Goal: Find specific fact: Find specific fact

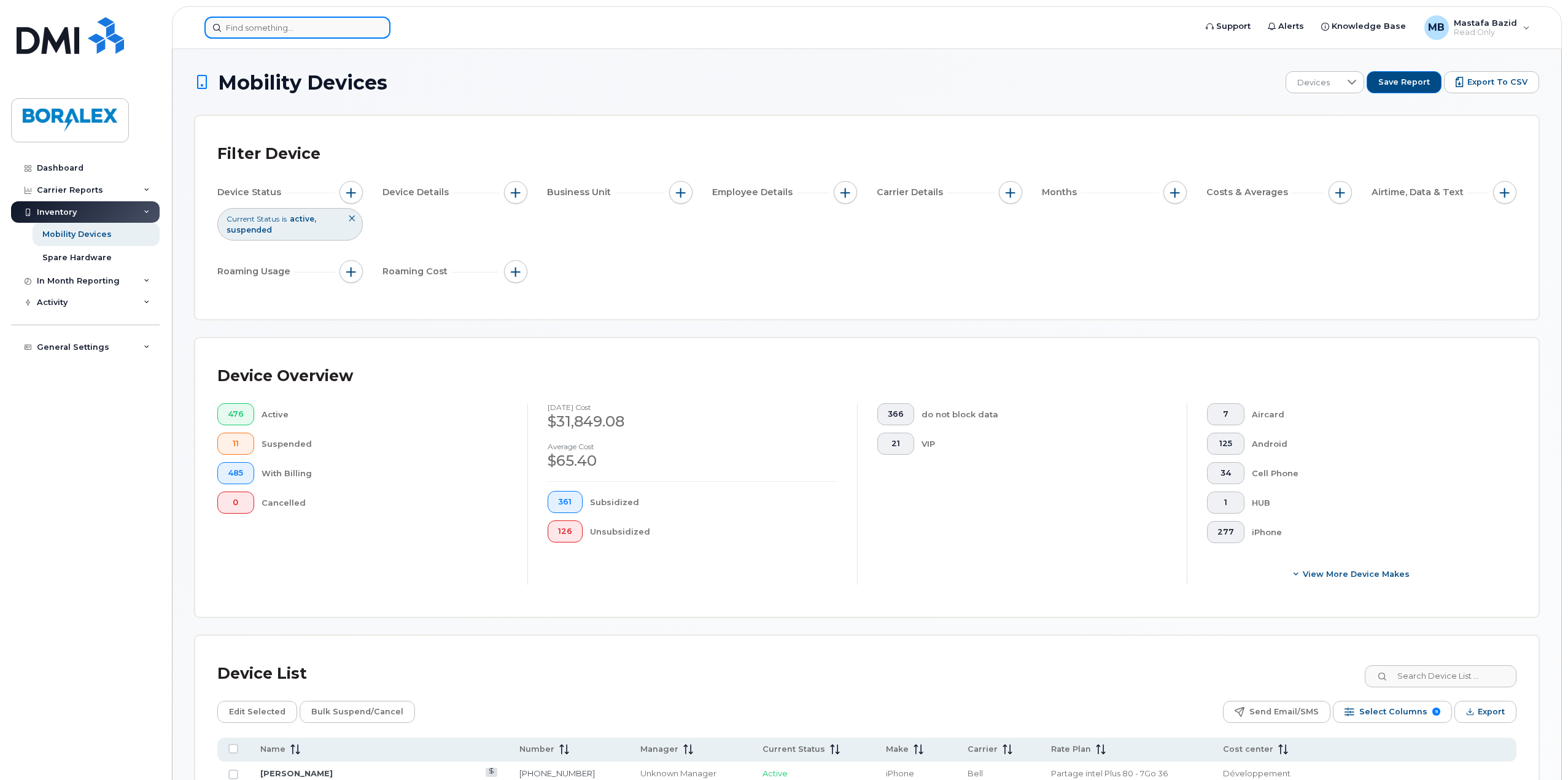
click at [261, 36] on input at bounding box center [297, 27] width 186 height 22
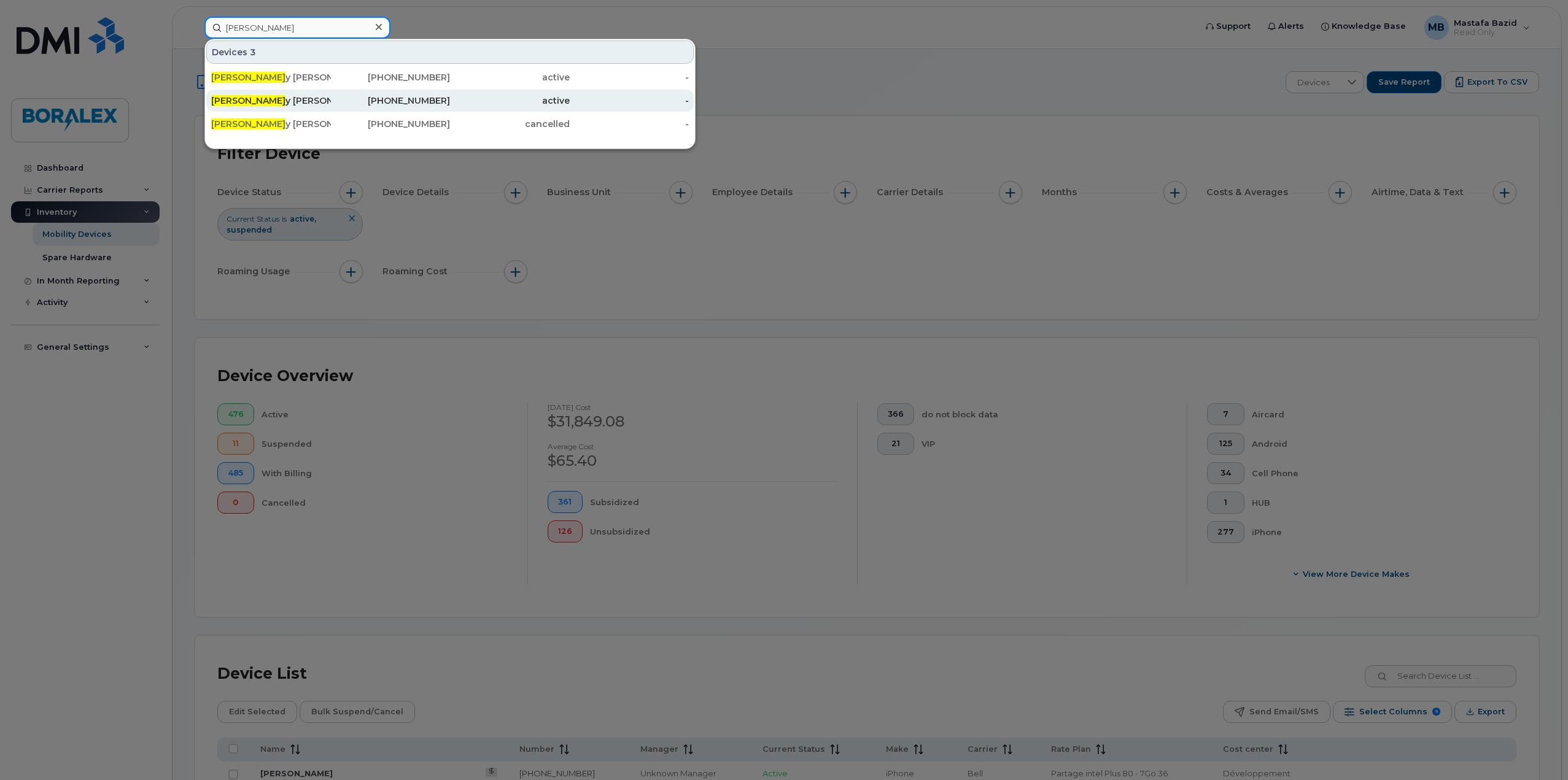
type input "[PERSON_NAME]"
click at [251, 99] on div "[PERSON_NAME]" at bounding box center [271, 100] width 120 height 12
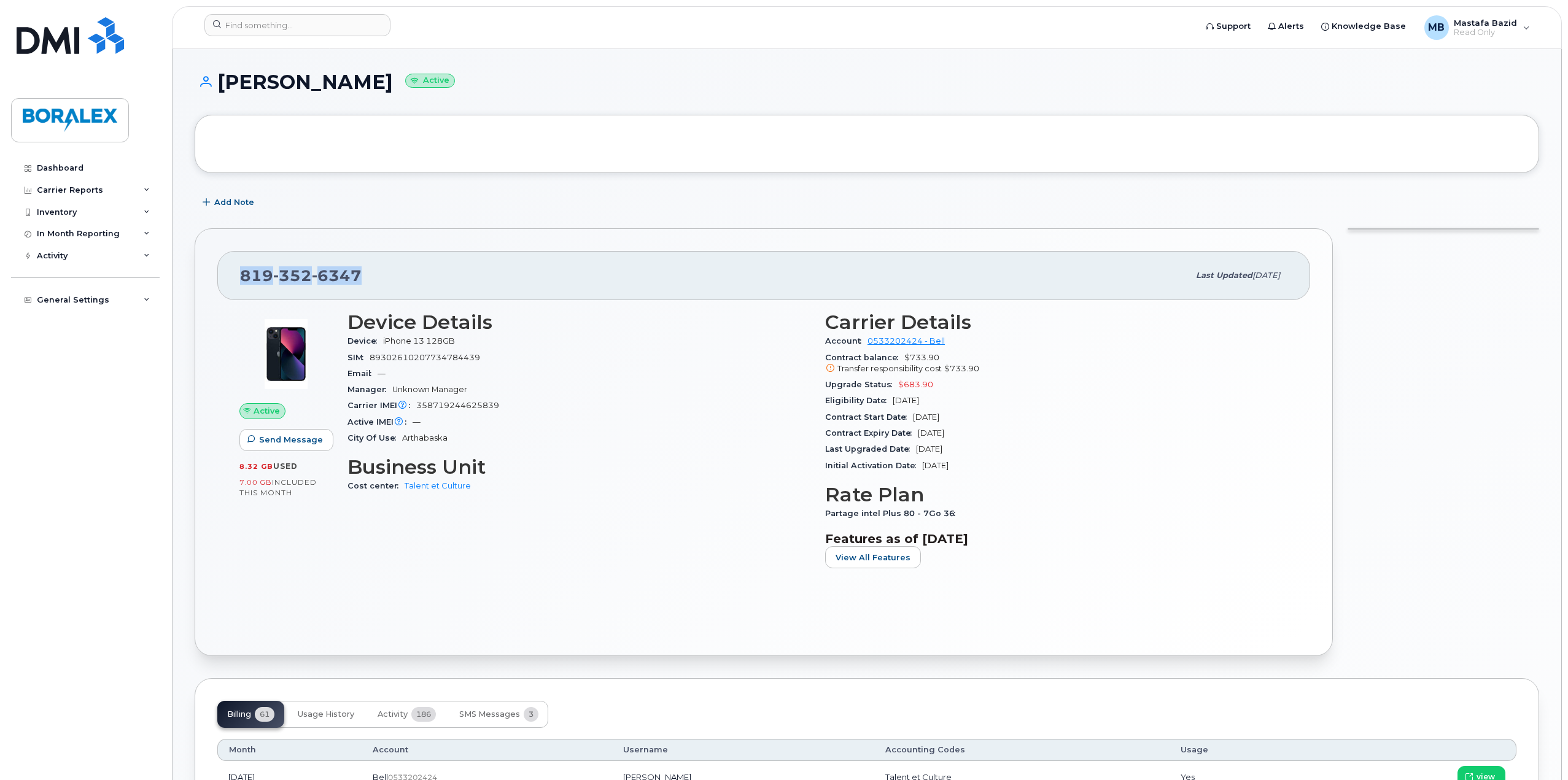
drag, startPoint x: 365, startPoint y: 270, endPoint x: 243, endPoint y: 274, distance: 122.1
click at [243, 274] on div "819 352 6347" at bounding box center [714, 276] width 949 height 26
drag, startPoint x: 346, startPoint y: 341, endPoint x: 462, endPoint y: 347, distance: 116.2
click at [462, 347] on div "Device Details Device iPhone 13 128GB SIM 89302610207734784439 Email — Manager …" at bounding box center [579, 444] width 478 height 282
drag, startPoint x: 932, startPoint y: 384, endPoint x: 821, endPoint y: 385, distance: 111.0
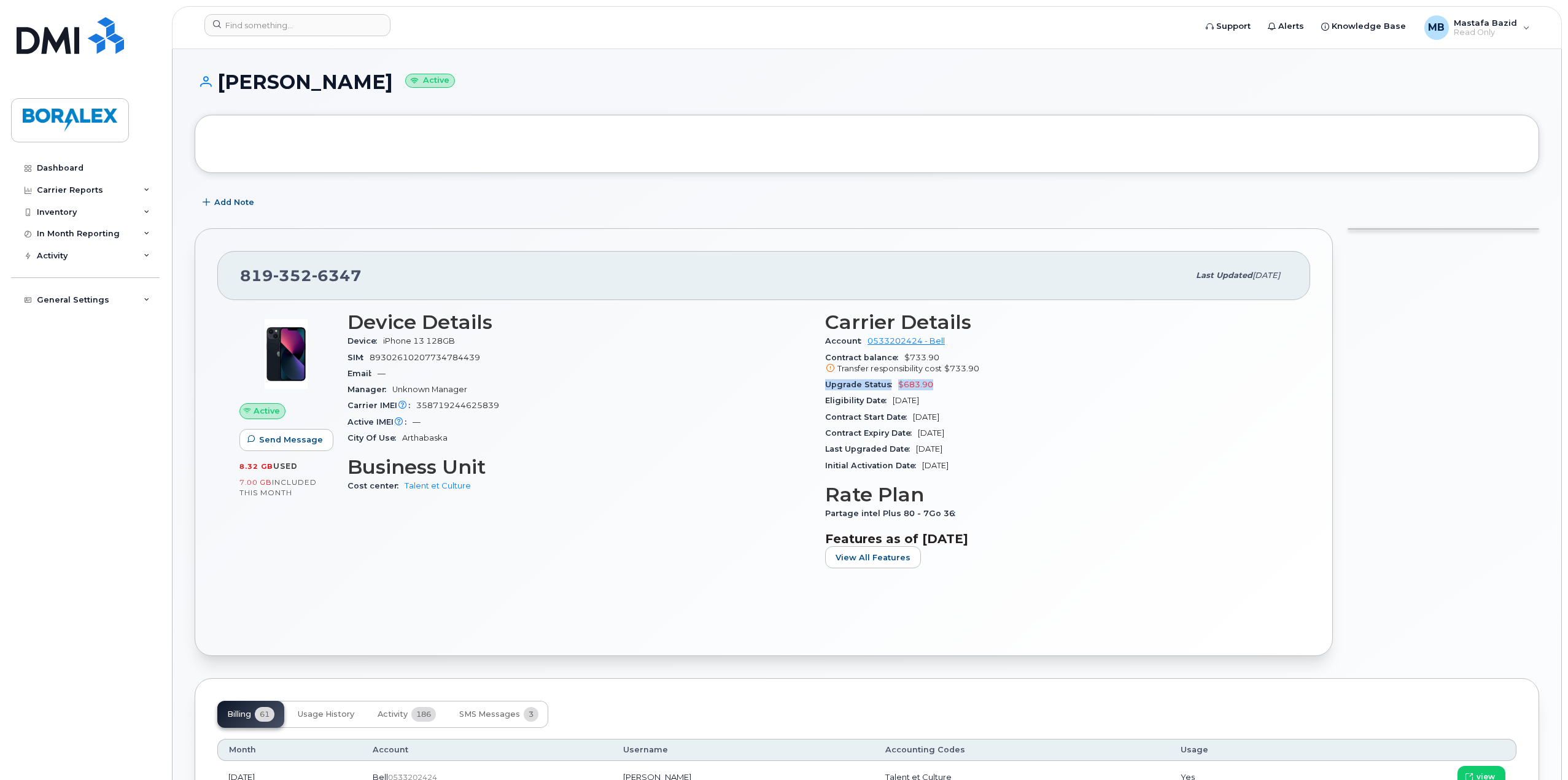
click at [821, 385] on div "Carrier Details Account 0533202424 - Bell Contract balance $733.90 Transfer res…" at bounding box center [1057, 444] width 478 height 282
click at [956, 403] on div "Eligibility Date Sep 09, 2028" at bounding box center [1056, 400] width 463 height 16
drag, startPoint x: 946, startPoint y: 399, endPoint x: 893, endPoint y: 403, distance: 53.2
click at [893, 403] on div "Eligibility Date Sep 09, 2028" at bounding box center [1056, 400] width 463 height 16
drag, startPoint x: 968, startPoint y: 414, endPoint x: 898, endPoint y: 415, distance: 70.0
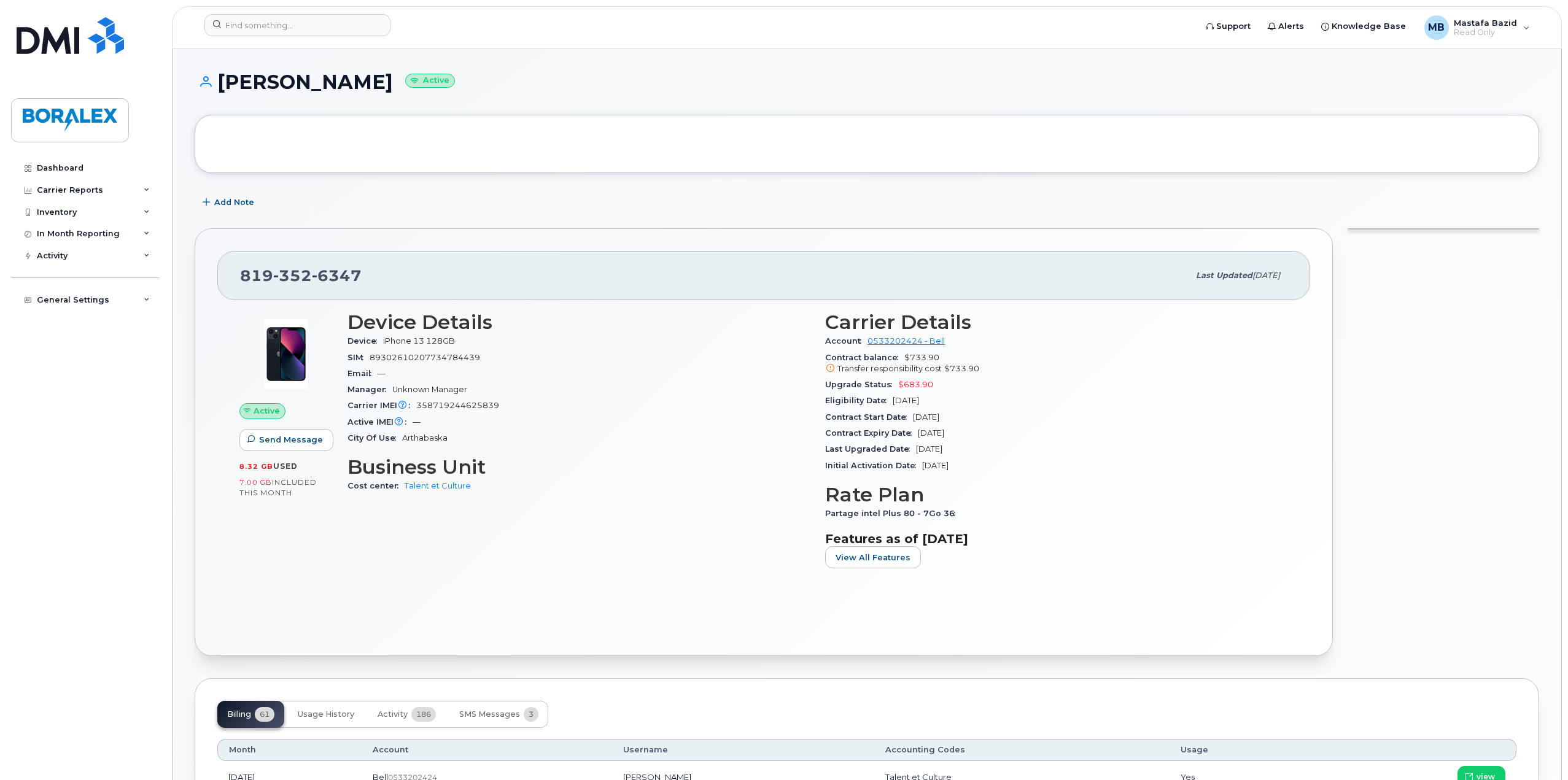
click at [898, 415] on div "Contract Start Date Sep 09, 2025" at bounding box center [1056, 417] width 463 height 16
click at [931, 383] on div "Upgrade Status $683.90" at bounding box center [1056, 384] width 463 height 16
drag, startPoint x: 978, startPoint y: 368, endPoint x: 837, endPoint y: 367, distance: 141.0
click at [837, 367] on div "Transfer responsibility cost $733.90" at bounding box center [1056, 368] width 463 height 11
drag, startPoint x: 897, startPoint y: 384, endPoint x: 940, endPoint y: 381, distance: 43.1
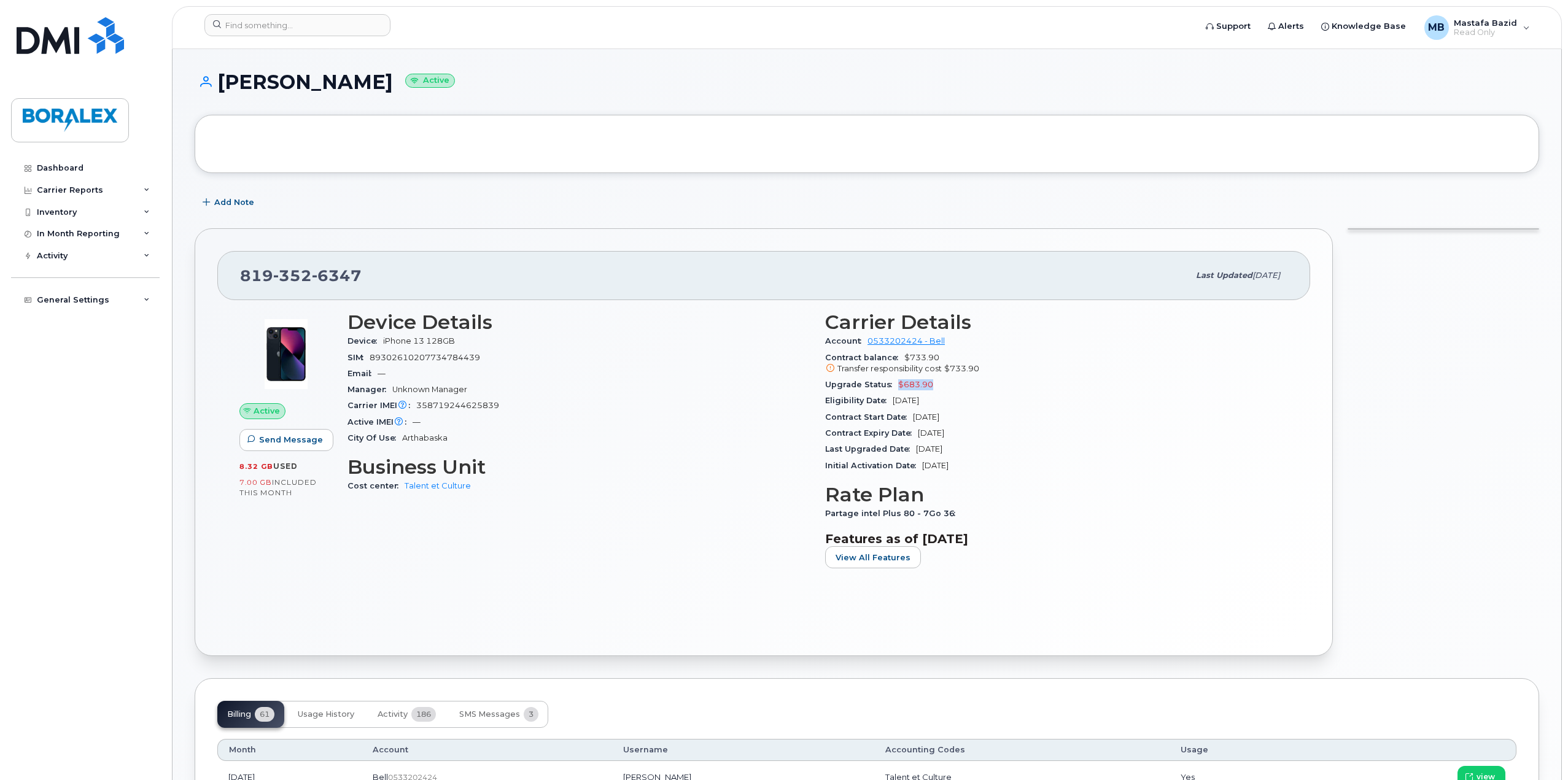
click at [940, 381] on div "Upgrade Status $683.90" at bounding box center [1056, 384] width 463 height 16
drag, startPoint x: 977, startPoint y: 368, endPoint x: 950, endPoint y: 367, distance: 27.0
click at [950, 367] on div "Transfer responsibility cost $733.90" at bounding box center [1056, 368] width 463 height 11
click at [956, 368] on span "$733.90" at bounding box center [962, 368] width 35 height 9
drag, startPoint x: 938, startPoint y: 379, endPoint x: 901, endPoint y: 379, distance: 37.0
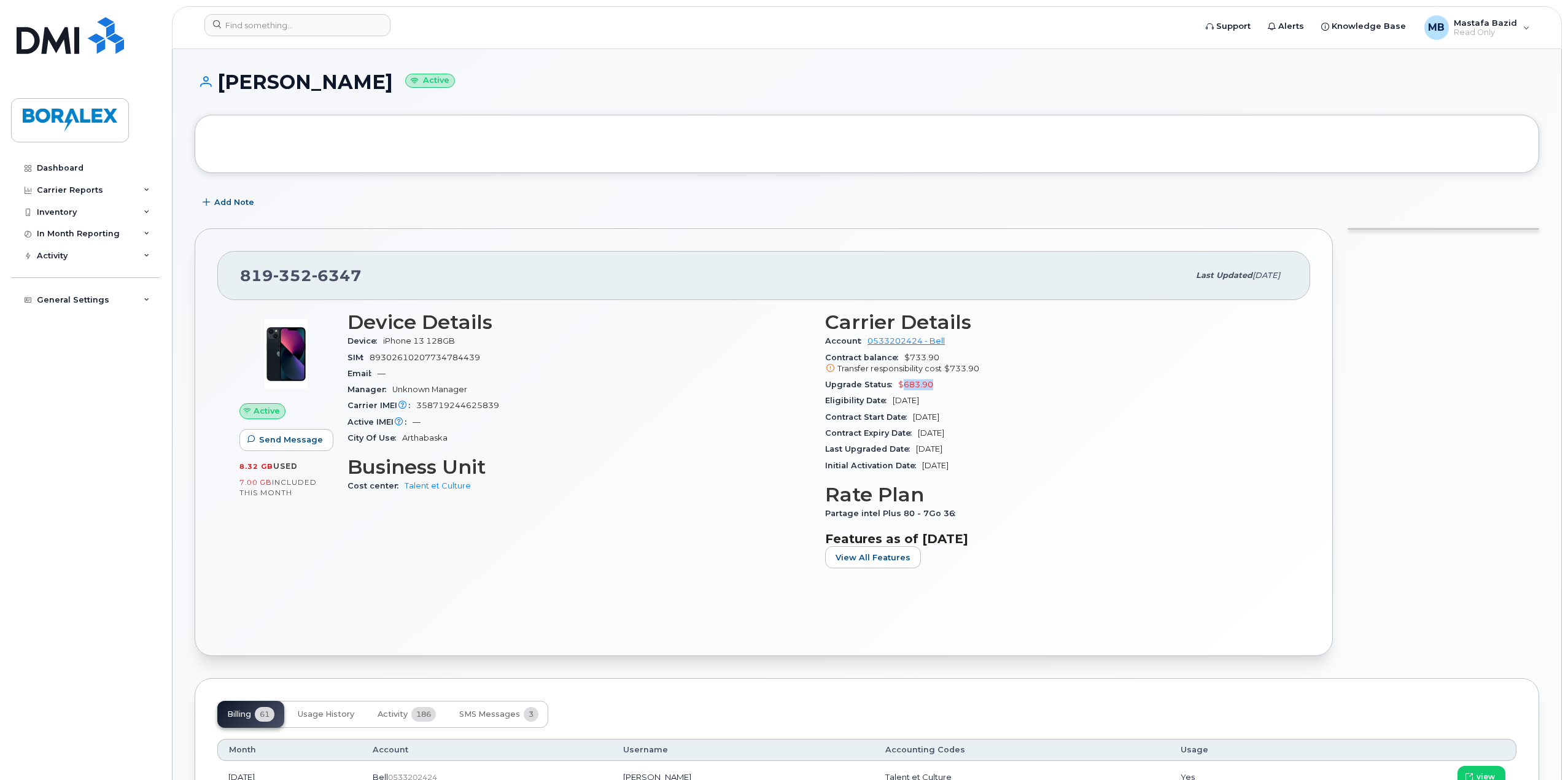
click at [901, 379] on div "Upgrade Status $683.90" at bounding box center [1056, 384] width 463 height 16
click at [983, 442] on section "Carrier Details Account 0533202424 - Bell Contract balance $733.90 Transfer res…" at bounding box center [1056, 393] width 463 height 163
drag, startPoint x: 940, startPoint y: 383, endPoint x: 904, endPoint y: 383, distance: 36.0
click at [904, 383] on div "Upgrade Status $683.90" at bounding box center [1056, 384] width 463 height 16
click at [952, 384] on div "Upgrade Status $683.90" at bounding box center [1056, 384] width 463 height 16
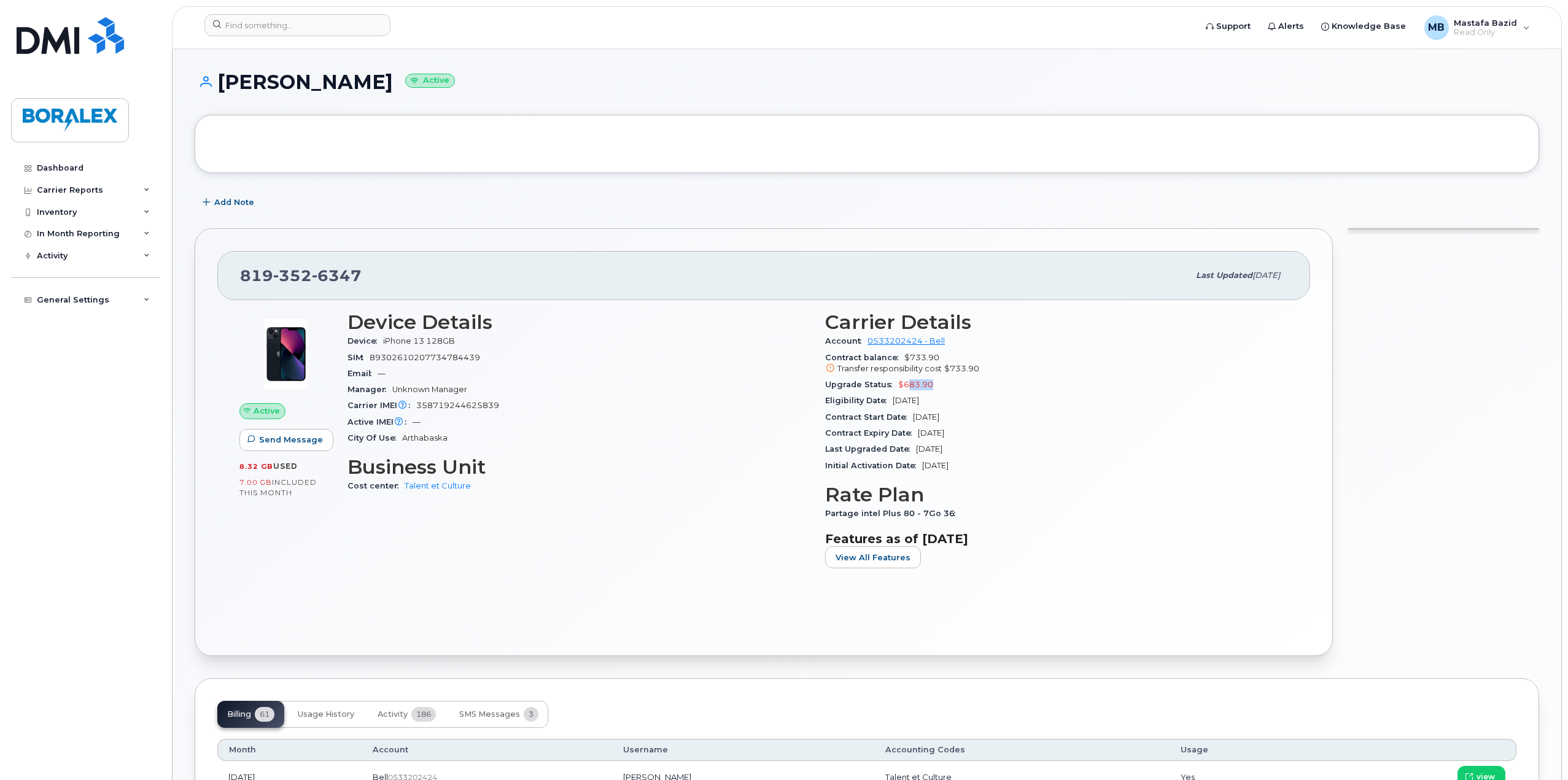
drag, startPoint x: 934, startPoint y: 381, endPoint x: 908, endPoint y: 387, distance: 26.7
click at [908, 387] on div "Upgrade Status $683.90" at bounding box center [1056, 384] width 463 height 16
drag, startPoint x: 414, startPoint y: 340, endPoint x: 484, endPoint y: 338, distance: 70.0
click at [451, 339] on span "iPhone 13 128GB" at bounding box center [419, 341] width 72 height 9
click at [487, 341] on div "Device iPhone 13 128GB" at bounding box center [578, 341] width 463 height 16
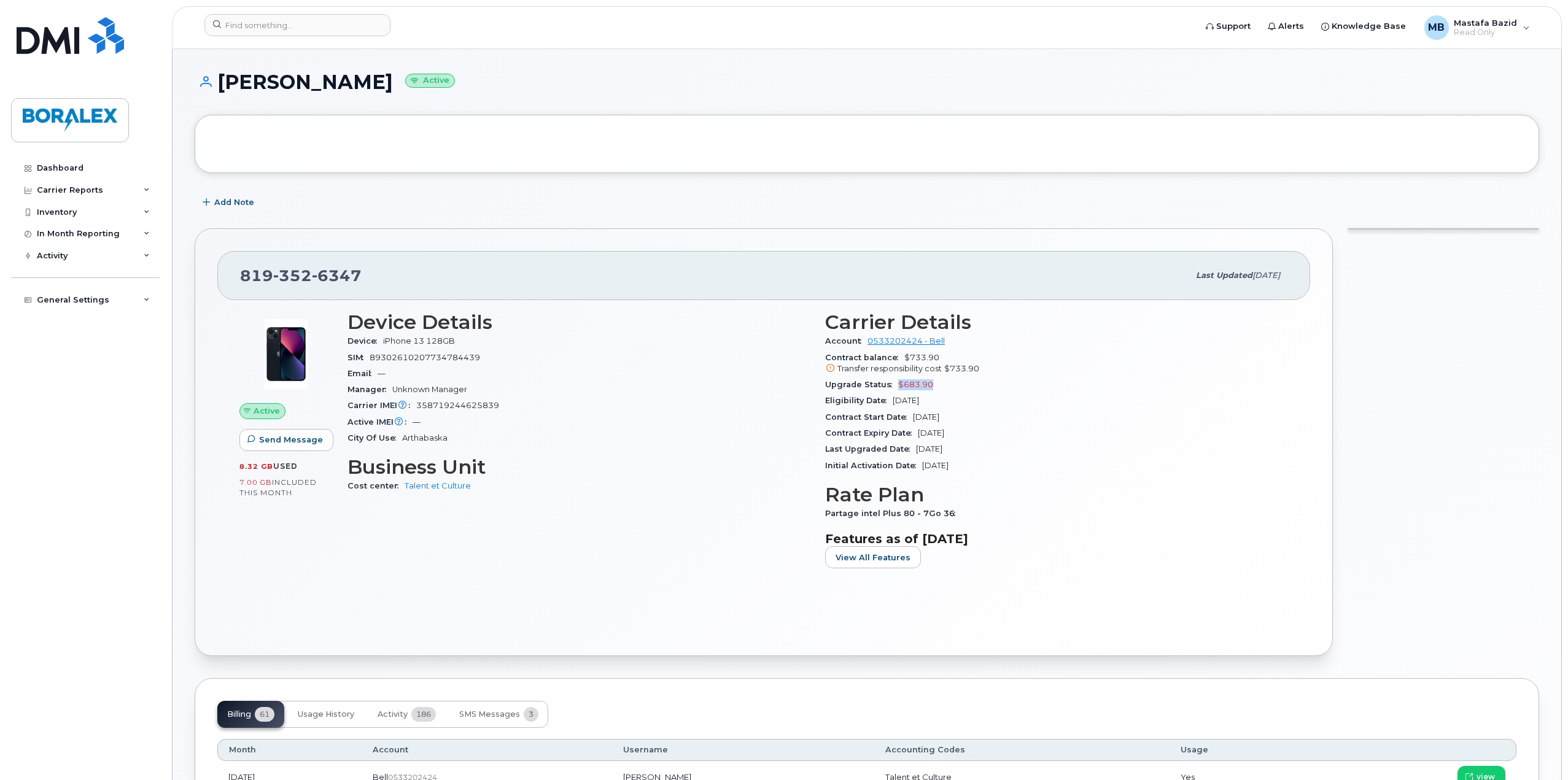
drag, startPoint x: 931, startPoint y: 384, endPoint x: 897, endPoint y: 383, distance: 34.0
click at [897, 383] on div "Upgrade Status $683.90" at bounding box center [1056, 384] width 463 height 16
click at [908, 409] on div "Contract Start Date Sep 09, 2025" at bounding box center [1056, 417] width 463 height 16
drag, startPoint x: 911, startPoint y: 403, endPoint x: 942, endPoint y: 402, distance: 31.0
click at [919, 402] on span "Sep 09, 2028" at bounding box center [906, 400] width 27 height 9
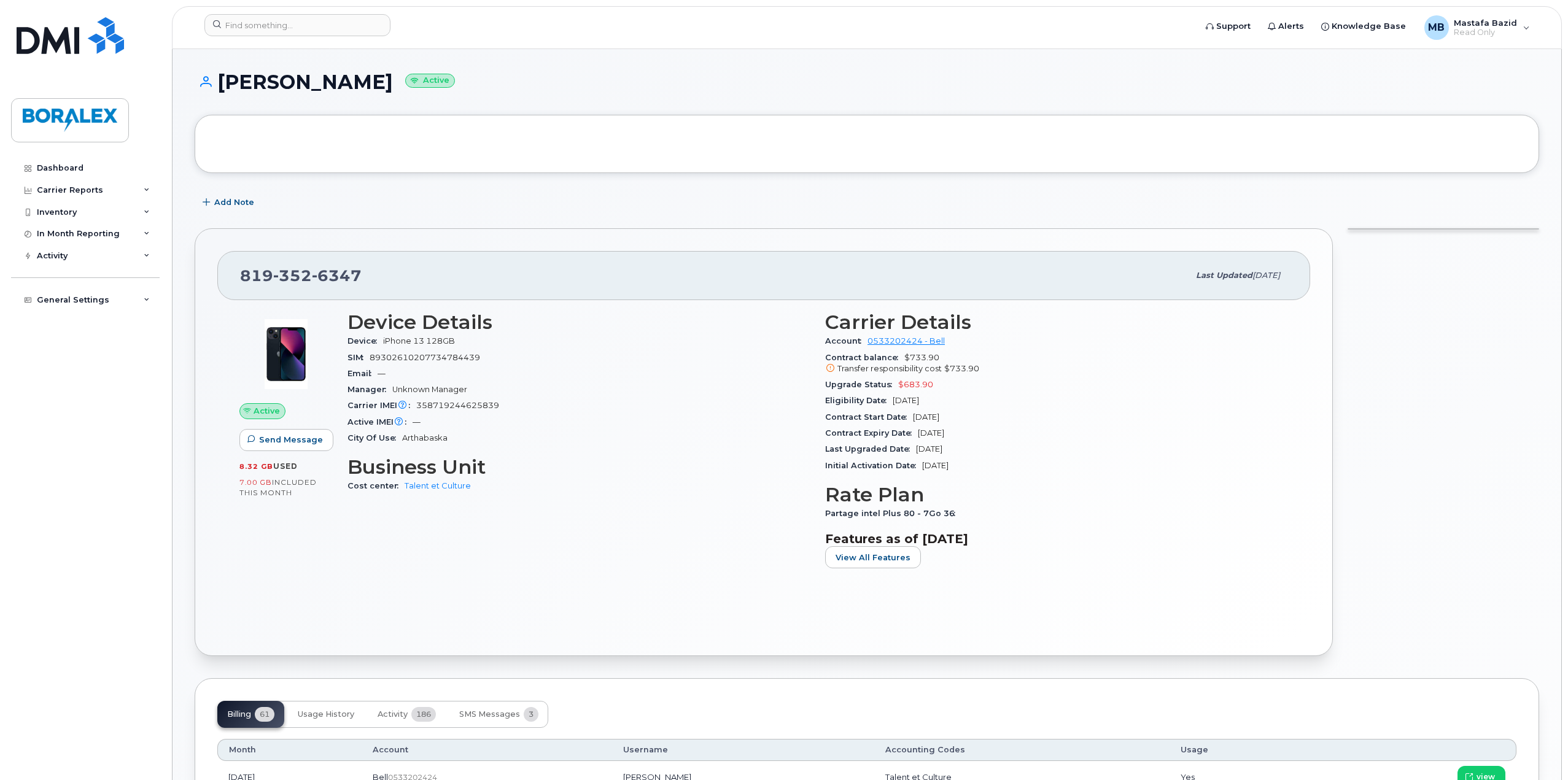
drag, startPoint x: 956, startPoint y: 416, endPoint x: 944, endPoint y: 415, distance: 12.0
click at [944, 415] on div "Contract Start Date Sep 09, 2025" at bounding box center [1056, 417] width 463 height 16
drag, startPoint x: 949, startPoint y: 401, endPoint x: 922, endPoint y: 399, distance: 27.1
click at [922, 399] on div "Eligibility Date Sep 09, 2028" at bounding box center [1056, 400] width 463 height 16
drag, startPoint x: 918, startPoint y: 415, endPoint x: 932, endPoint y: 415, distance: 14.0
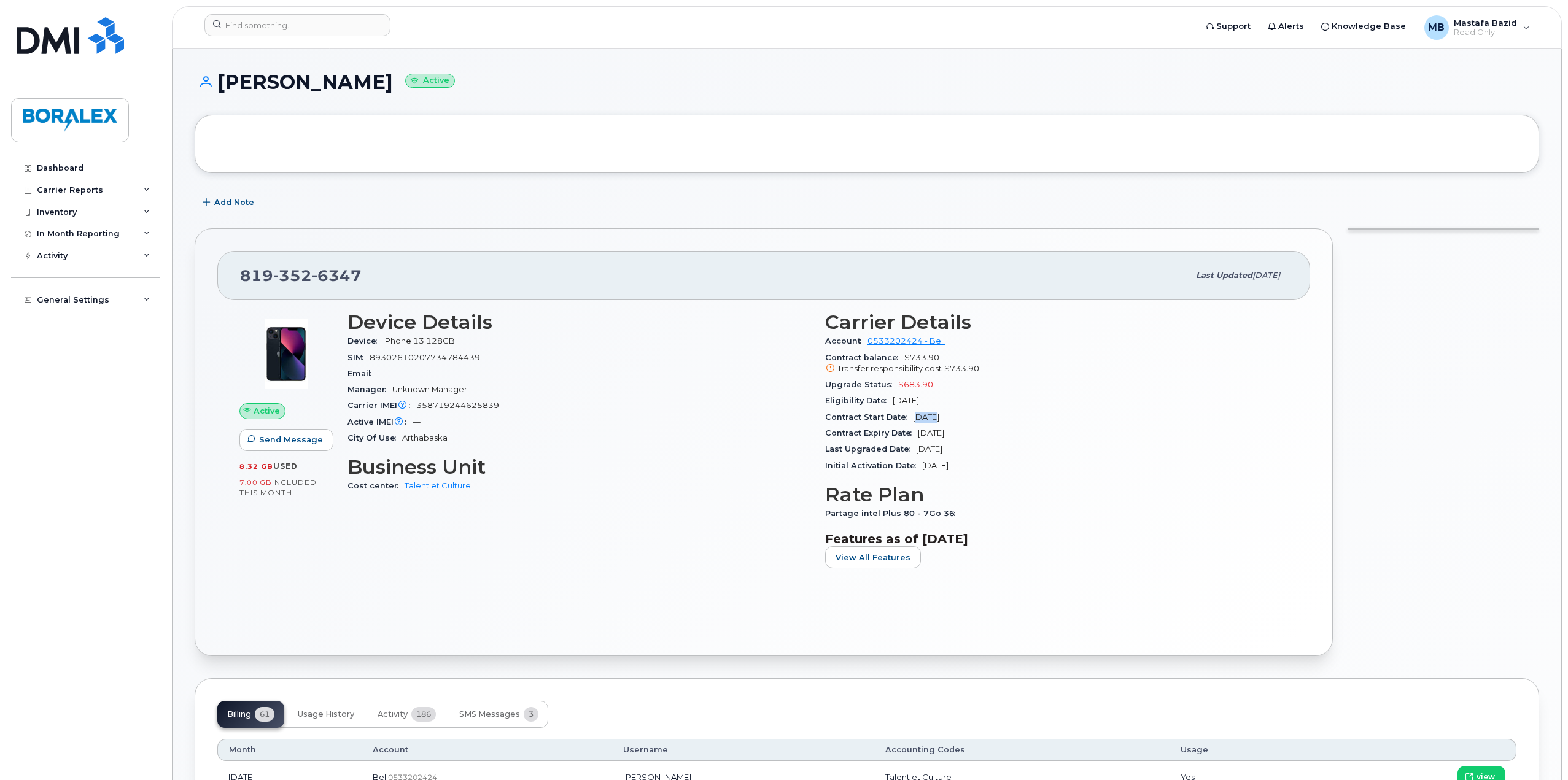
click at [932, 415] on span "Sep 09, 2025" at bounding box center [926, 417] width 27 height 9
drag, startPoint x: 943, startPoint y: 399, endPoint x: 911, endPoint y: 396, distance: 32.1
click at [911, 396] on span "Sep 09, 2028" at bounding box center [906, 400] width 27 height 9
drag, startPoint x: 978, startPoint y: 368, endPoint x: 857, endPoint y: 370, distance: 121.0
click at [857, 370] on div "Transfer responsibility cost $733.90" at bounding box center [1056, 368] width 463 height 11
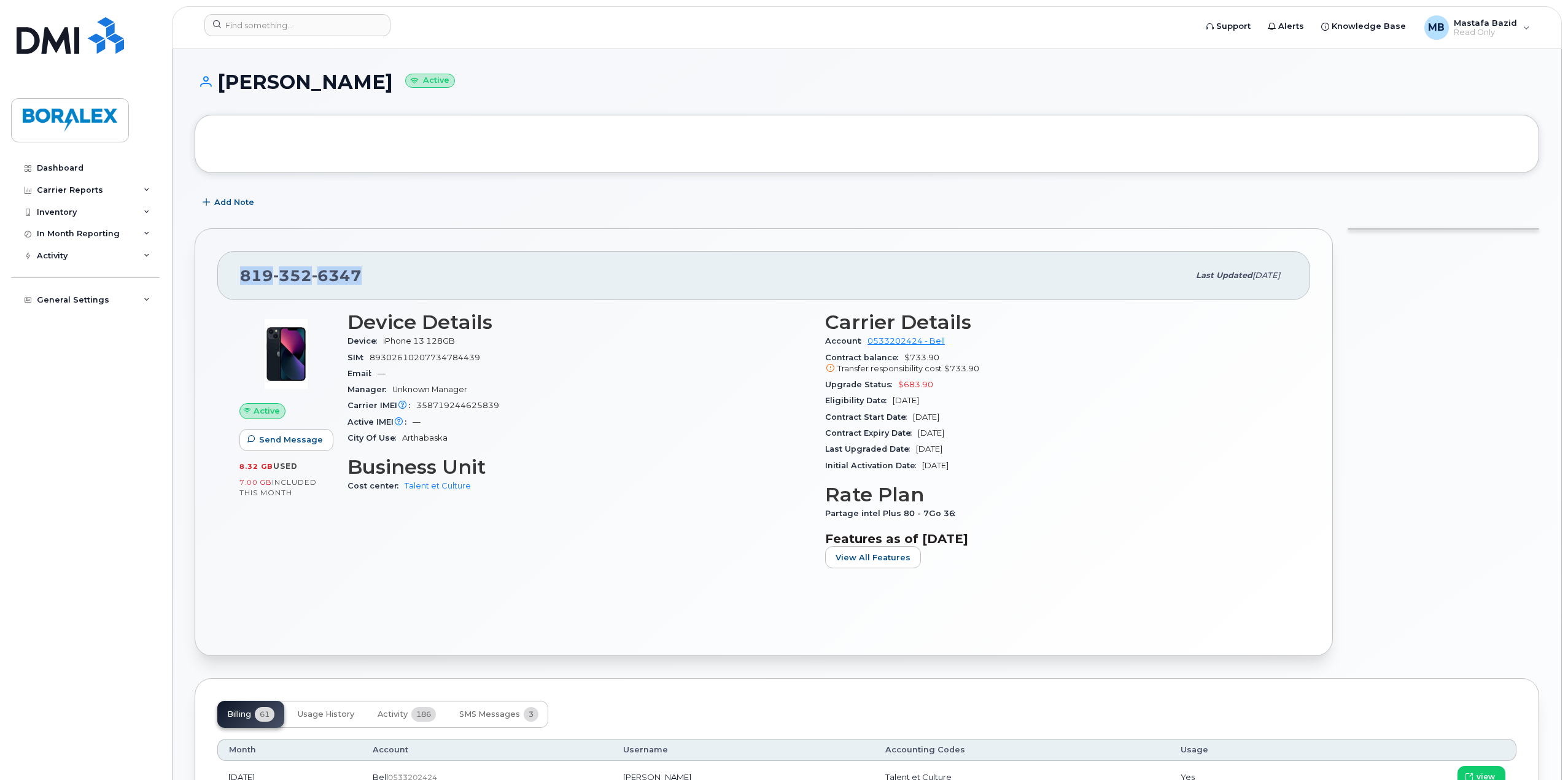
drag, startPoint x: 365, startPoint y: 276, endPoint x: 237, endPoint y: 277, distance: 128.0
click at [237, 277] on div "819 352 6347 Last updated Oct 10, 2025" at bounding box center [763, 276] width 1093 height 49
drag, startPoint x: 466, startPoint y: 338, endPoint x: 363, endPoint y: 334, distance: 103.1
click at [363, 334] on div "Device iPhone 13 128GB" at bounding box center [578, 341] width 463 height 16
click at [571, 503] on div "Device Details Device iPhone 13 128GB SIM 89302610207734784439 Email — Manager …" at bounding box center [579, 444] width 478 height 282
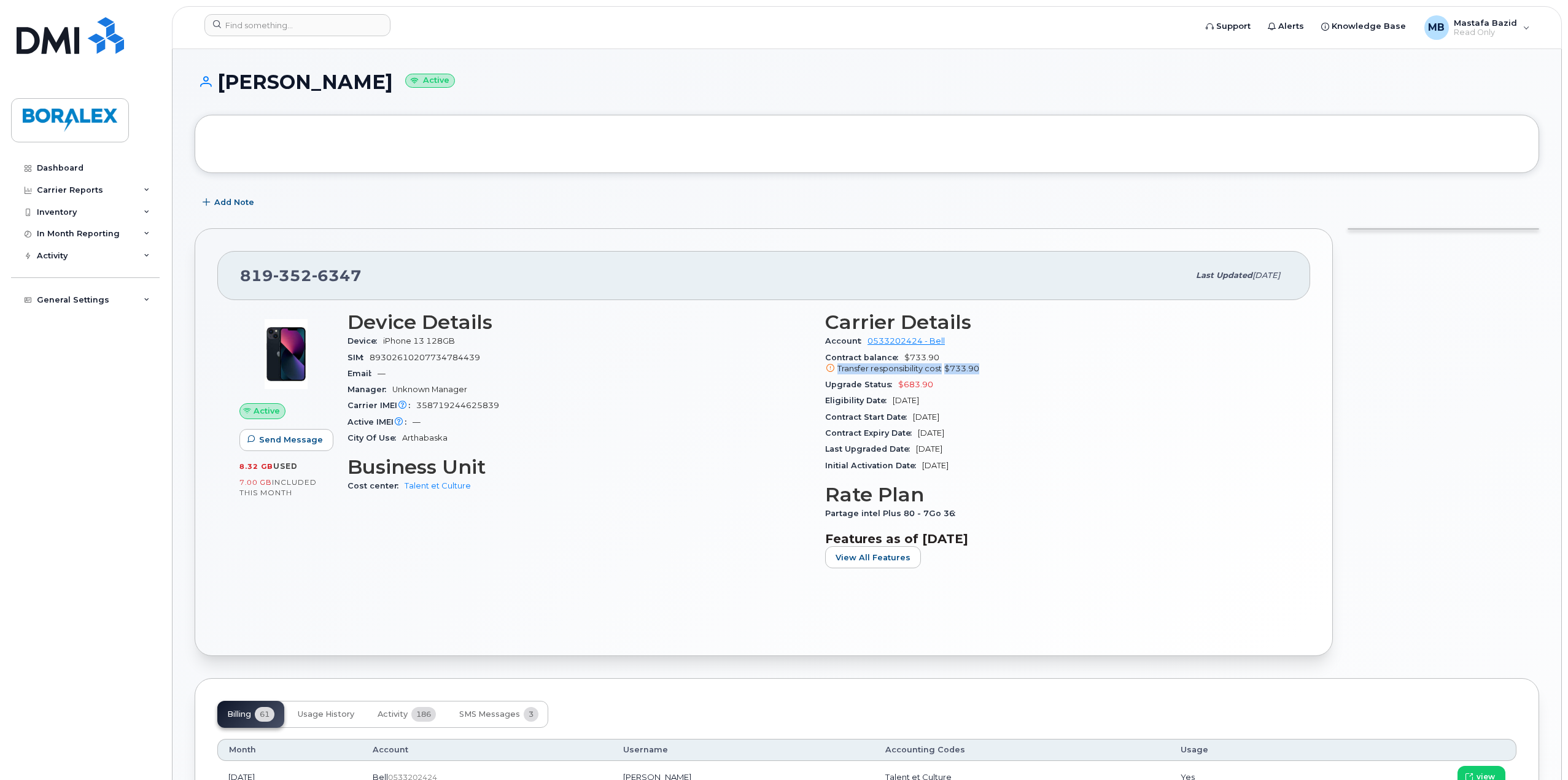
drag, startPoint x: 985, startPoint y: 365, endPoint x: 839, endPoint y: 366, distance: 146.0
click at [839, 366] on div "Transfer responsibility cost $733.90" at bounding box center [1056, 368] width 463 height 11
click at [975, 368] on span "$733.90" at bounding box center [962, 368] width 35 height 9
drag, startPoint x: 351, startPoint y: 272, endPoint x: 238, endPoint y: 270, distance: 113.0
click at [238, 270] on div "819 352 6347 Last updated Oct 10, 2025" at bounding box center [763, 276] width 1093 height 49
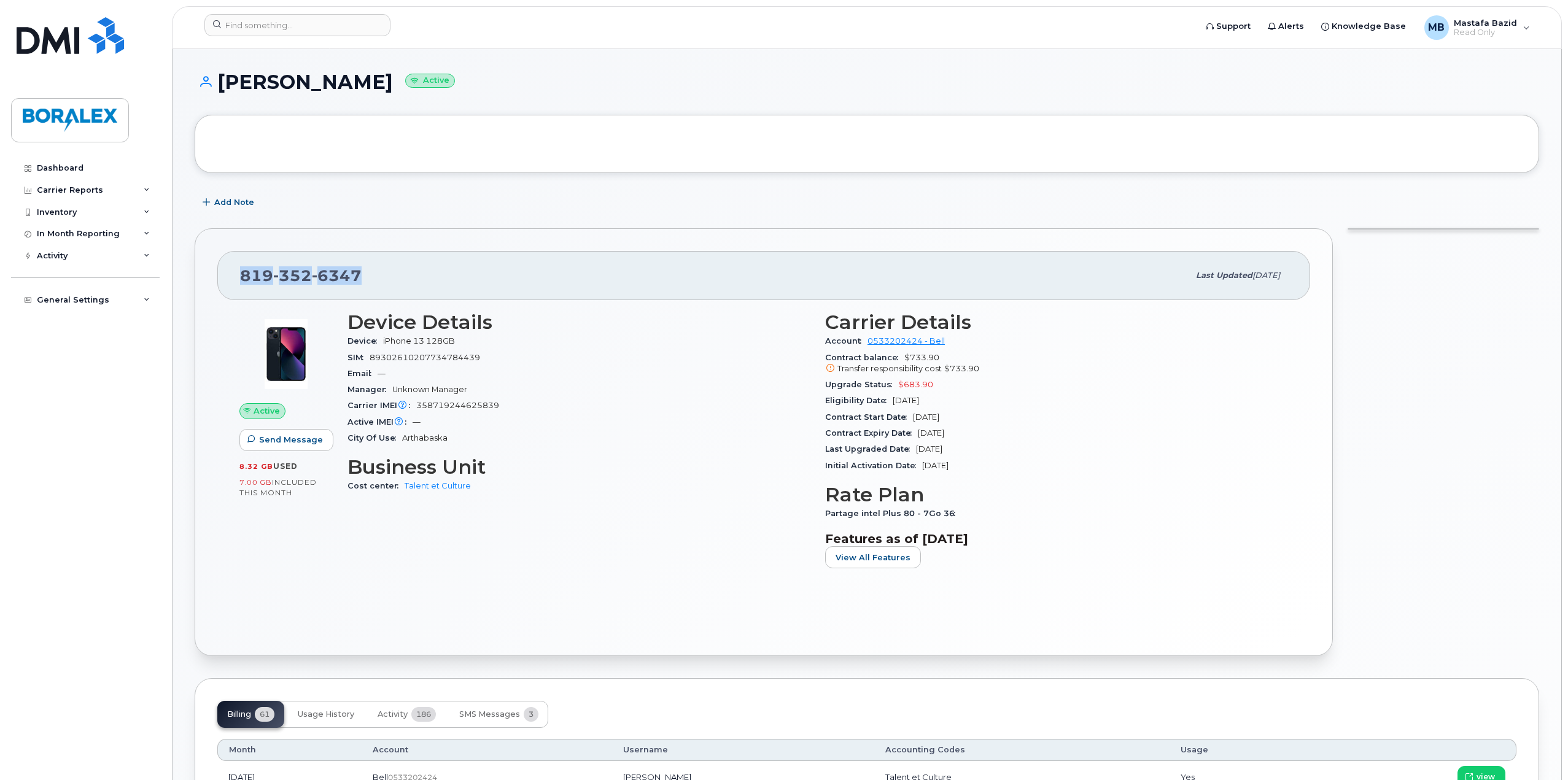
click at [407, 278] on div "819 352 6347" at bounding box center [714, 276] width 949 height 26
drag, startPoint x: 366, startPoint y: 273, endPoint x: 238, endPoint y: 279, distance: 128.1
click at [238, 279] on div "819 352 6347 Last updated Oct 10, 2025" at bounding box center [763, 276] width 1093 height 49
click at [372, 288] on div "819 352 6347 Last updated Oct 10, 2025" at bounding box center [763, 276] width 1093 height 49
drag, startPoint x: 367, startPoint y: 277, endPoint x: 247, endPoint y: 277, distance: 120.0
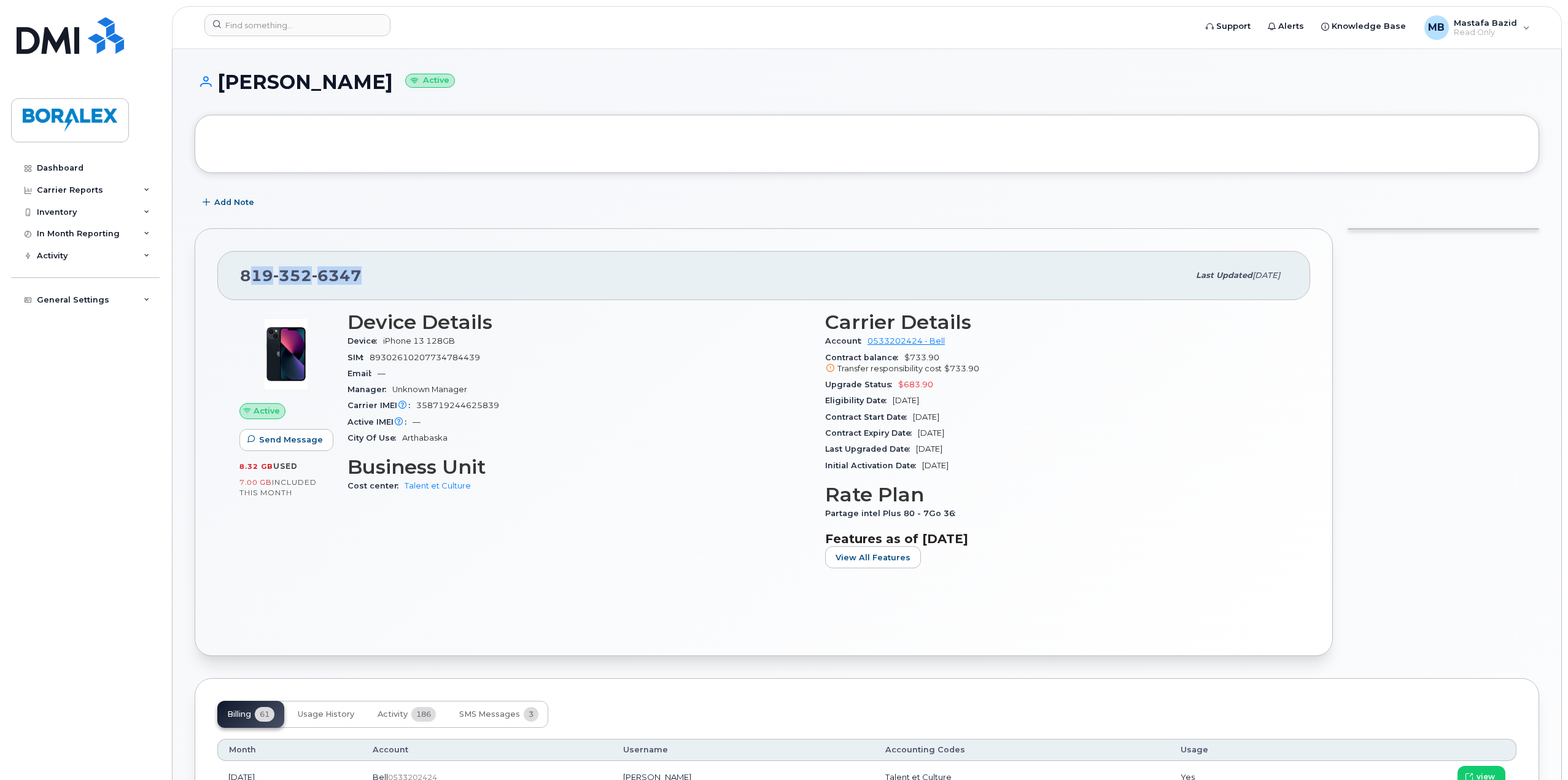
click at [247, 277] on div "819 352 6347" at bounding box center [714, 276] width 949 height 26
click at [351, 273] on span "6347" at bounding box center [337, 276] width 49 height 18
drag, startPoint x: 362, startPoint y: 273, endPoint x: 235, endPoint y: 276, distance: 127.0
click at [235, 276] on div "819 352 6347 Last updated Oct 10, 2025" at bounding box center [763, 276] width 1093 height 49
drag, startPoint x: 492, startPoint y: 323, endPoint x: 356, endPoint y: 323, distance: 136.0
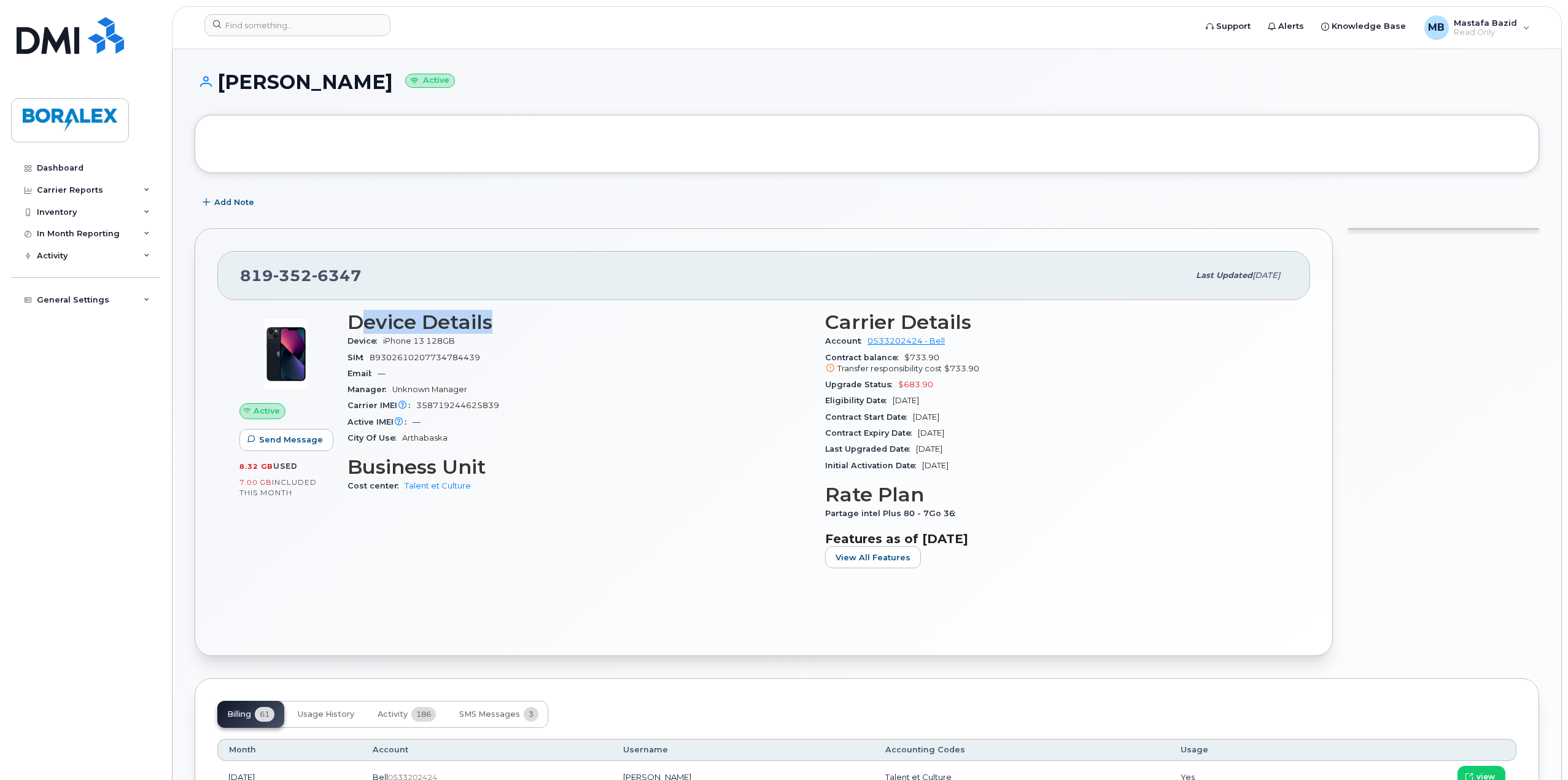
click at [356, 323] on h3 "Device Details" at bounding box center [578, 322] width 463 height 22
click at [373, 328] on h3 "Device Details" at bounding box center [578, 322] width 463 height 22
drag, startPoint x: 456, startPoint y: 338, endPoint x: 384, endPoint y: 341, distance: 72.1
click at [384, 341] on span "iPhone 13 128GB" at bounding box center [421, 341] width 77 height 9
click at [583, 343] on div "Device iPhone 13 128GB" at bounding box center [578, 341] width 463 height 16
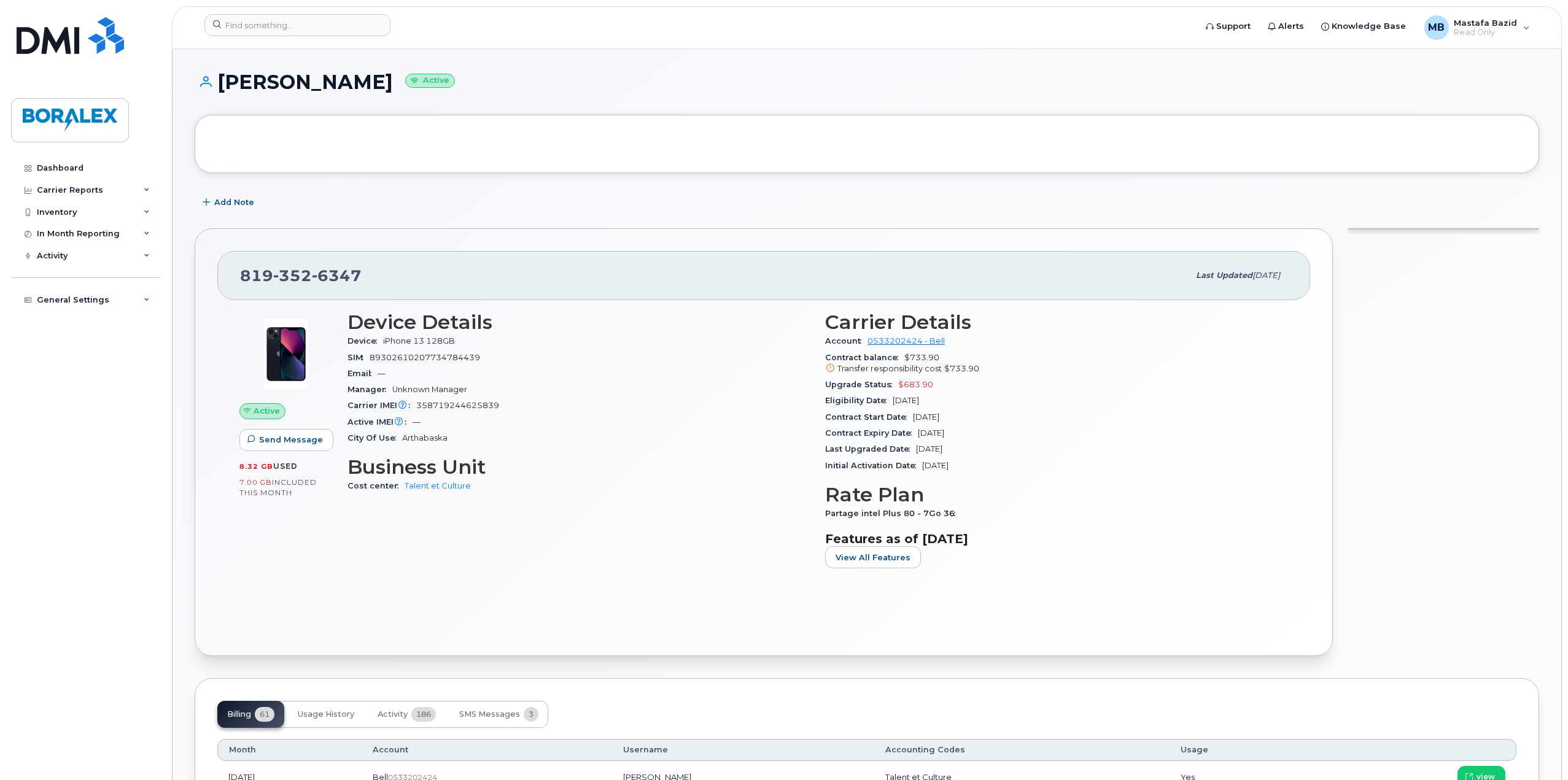
drag, startPoint x: 221, startPoint y: 83, endPoint x: 399, endPoint y: 72, distance: 178.3
click at [399, 72] on h1 "Audrey Vigneault Active" at bounding box center [867, 82] width 1345 height 21
copy h1 "Audrey Vigneault"
